Goal: Task Accomplishment & Management: Complete application form

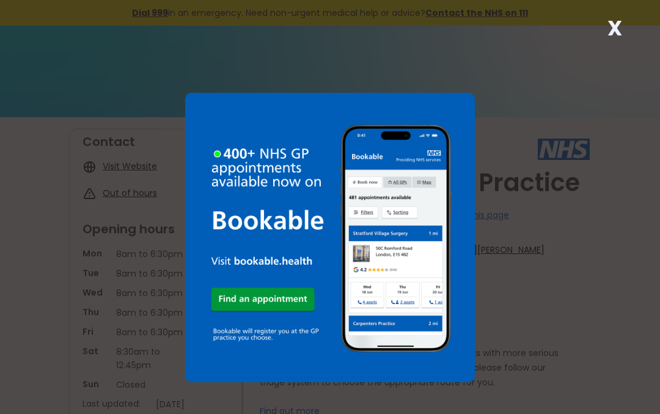
click at [609, 31] on strong "X" at bounding box center [614, 27] width 15 height 29
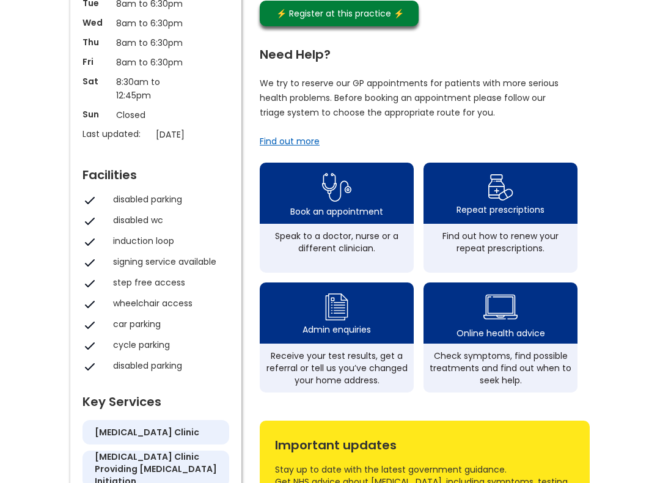
scroll to position [269, 0]
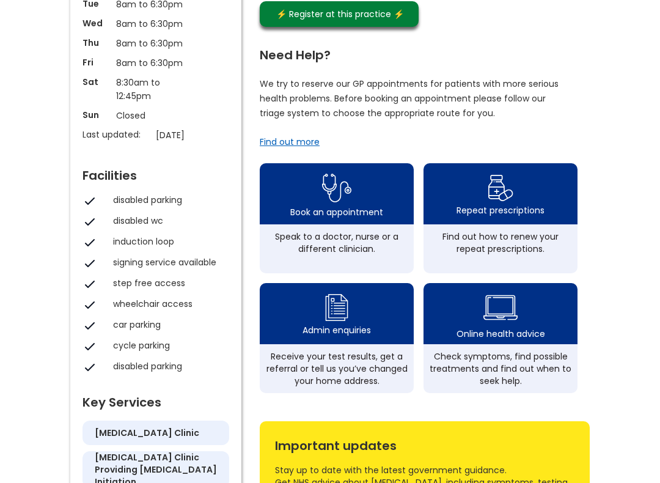
click at [485, 216] on div "Repeat prescriptions" at bounding box center [500, 210] width 88 height 12
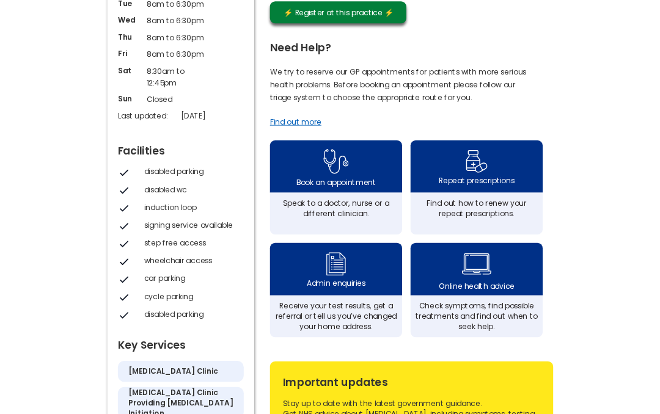
scroll to position [304, 0]
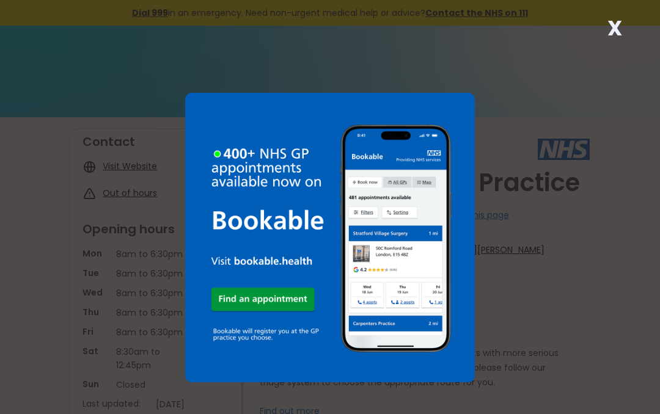
click at [618, 25] on strong "X" at bounding box center [614, 27] width 15 height 29
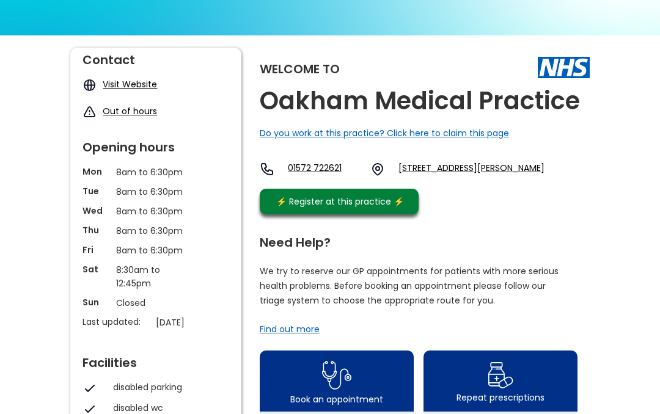
scroll to position [79, 0]
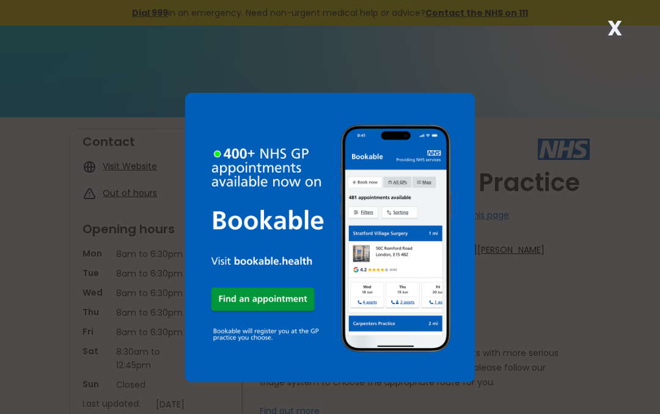
click at [624, 28] on div "X" at bounding box center [614, 33] width 24 height 24
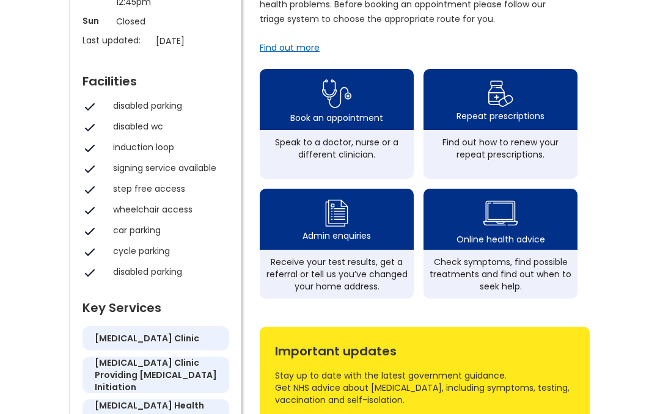
scroll to position [364, 0]
click at [535, 111] on div "Repeat prescriptions" at bounding box center [500, 99] width 154 height 61
